Goal: Task Accomplishment & Management: Manage account settings

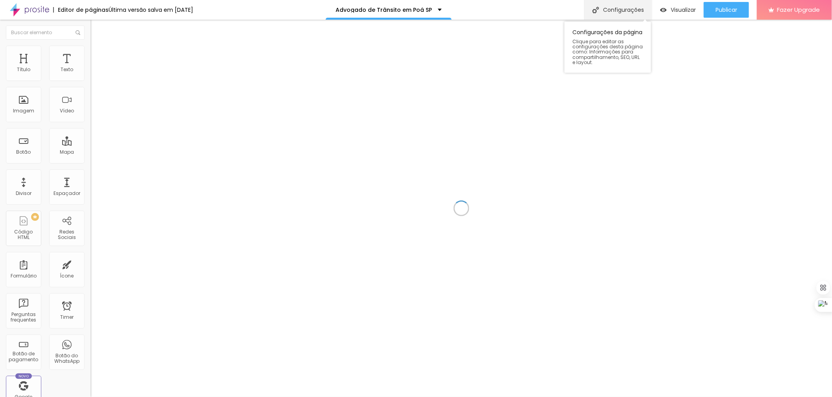
click at [626, 8] on div "Configurações" at bounding box center [618, 10] width 68 height 20
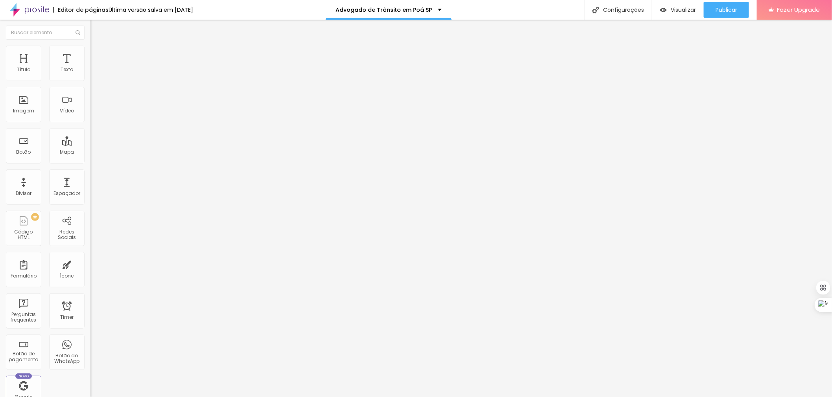
click at [723, 12] on span "Publicar" at bounding box center [726, 10] width 22 height 6
